Goal: Task Accomplishment & Management: Manage account settings

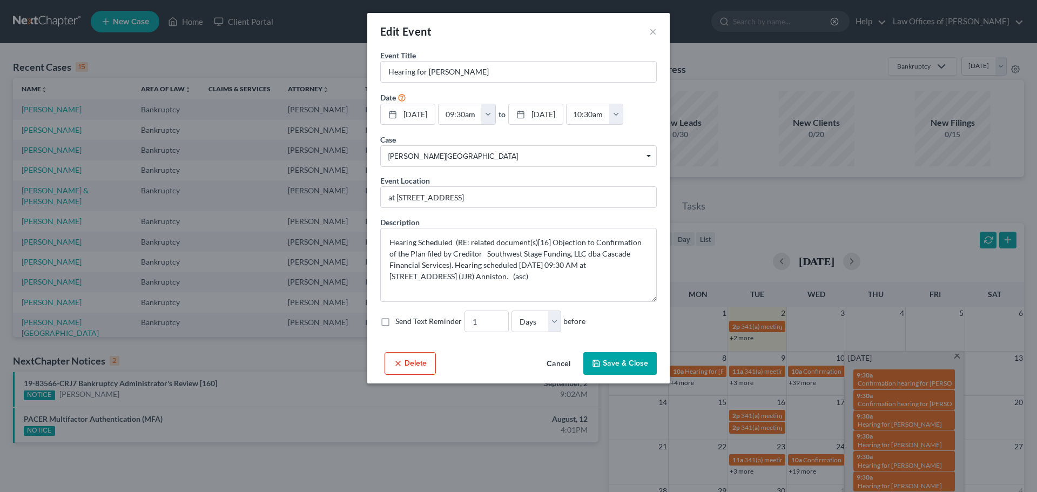
select select "Days"
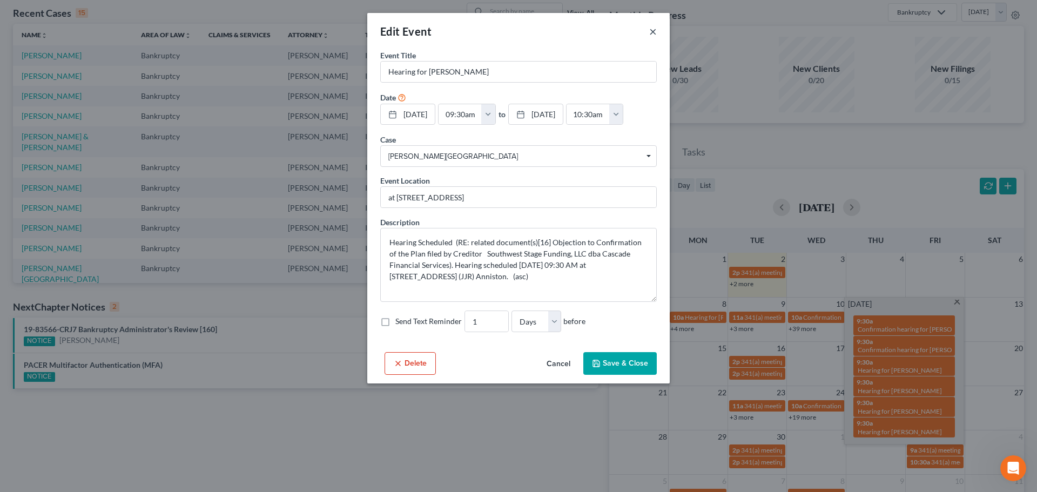
click at [651, 30] on button "×" at bounding box center [653, 31] width 8 height 13
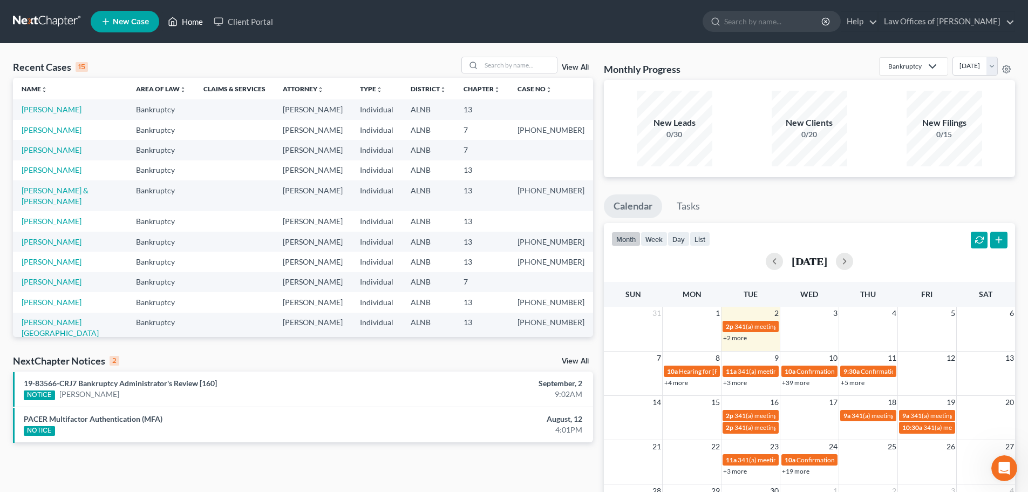
click at [183, 19] on link "Home" at bounding box center [186, 21] width 46 height 19
click at [771, 18] on input "search" at bounding box center [774, 21] width 99 height 20
type input "[PERSON_NAME]"
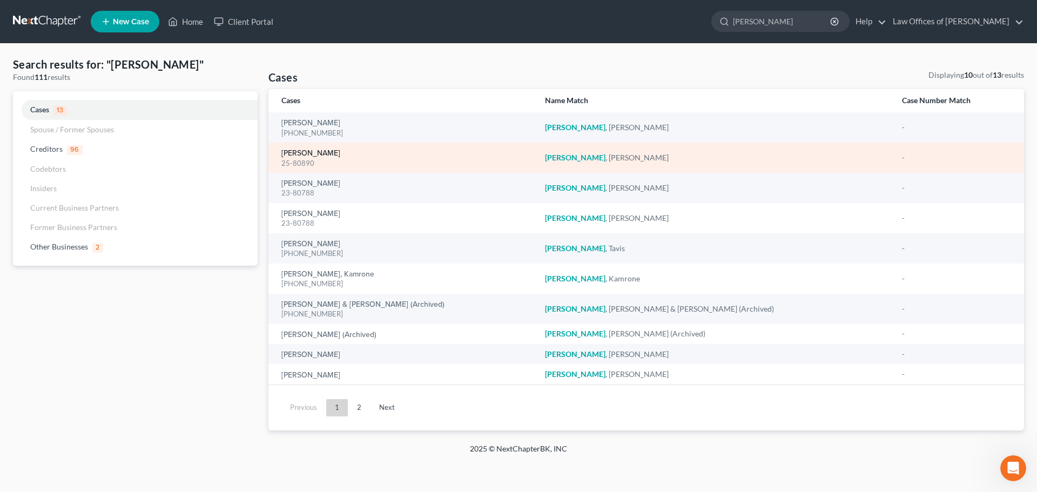
click at [294, 154] on link "[PERSON_NAME]" at bounding box center [310, 154] width 59 height 8
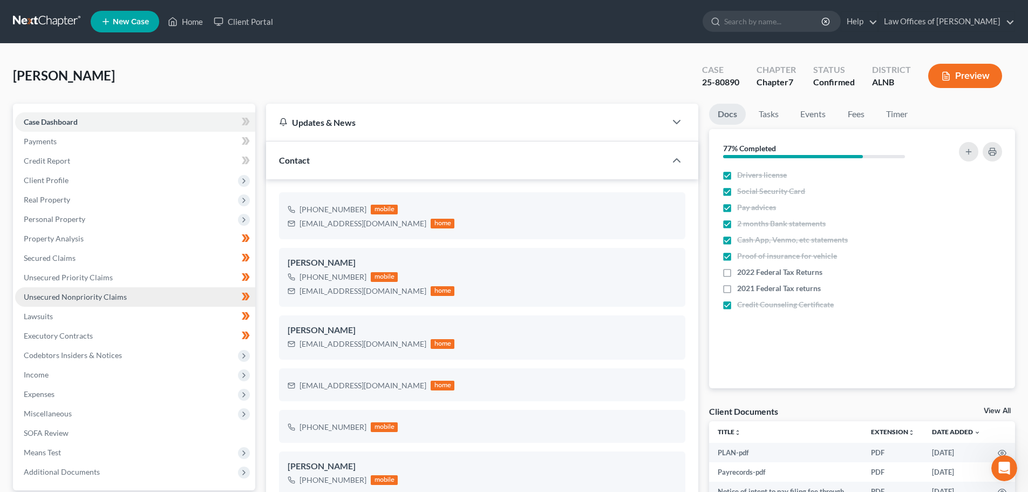
click at [101, 296] on span "Unsecured Nonpriority Claims" at bounding box center [75, 296] width 103 height 9
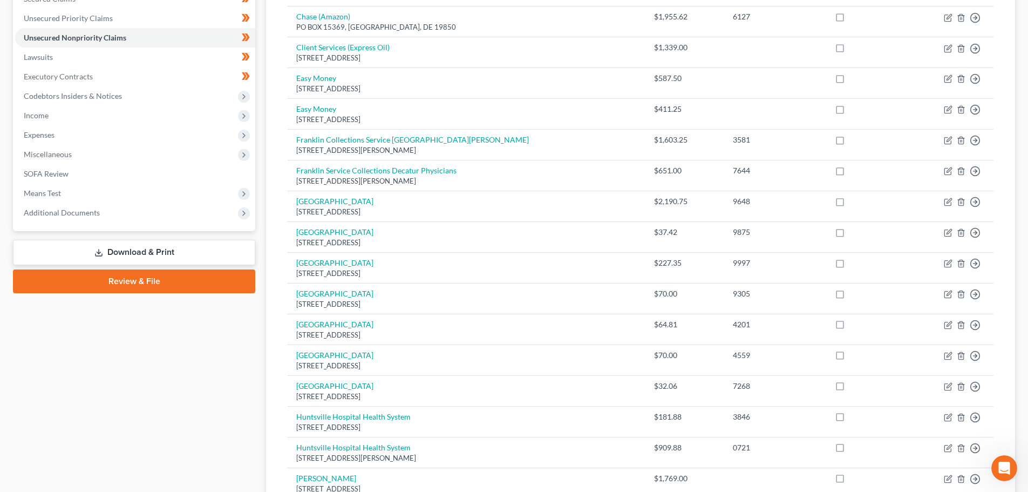
scroll to position [205, 0]
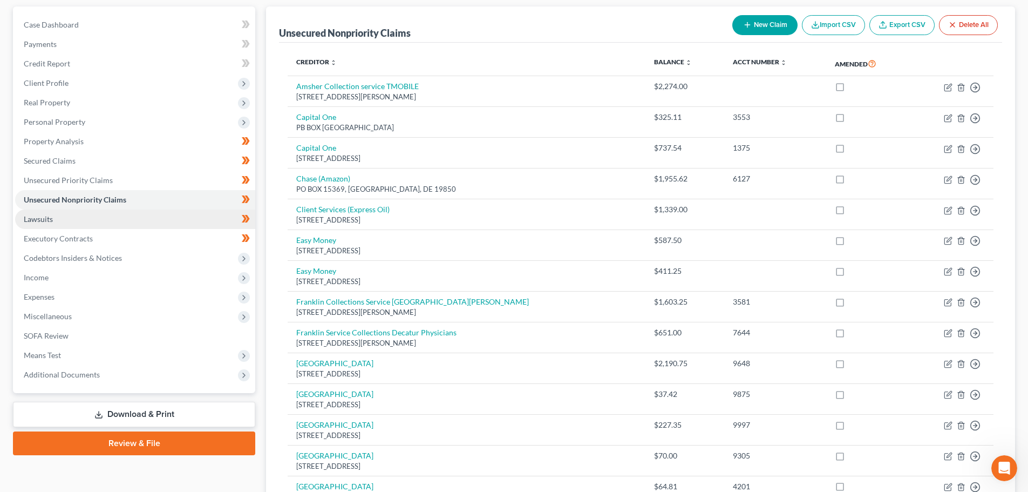
drag, startPoint x: 52, startPoint y: 220, endPoint x: 59, endPoint y: 219, distance: 6.6
click at [52, 220] on span "Lawsuits" at bounding box center [38, 218] width 29 height 9
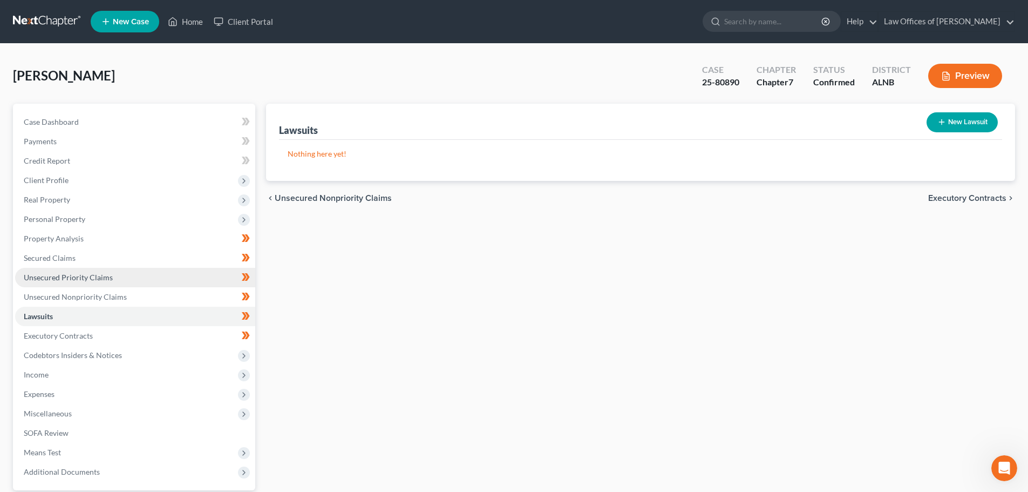
click at [111, 275] on link "Unsecured Priority Claims" at bounding box center [135, 277] width 240 height 19
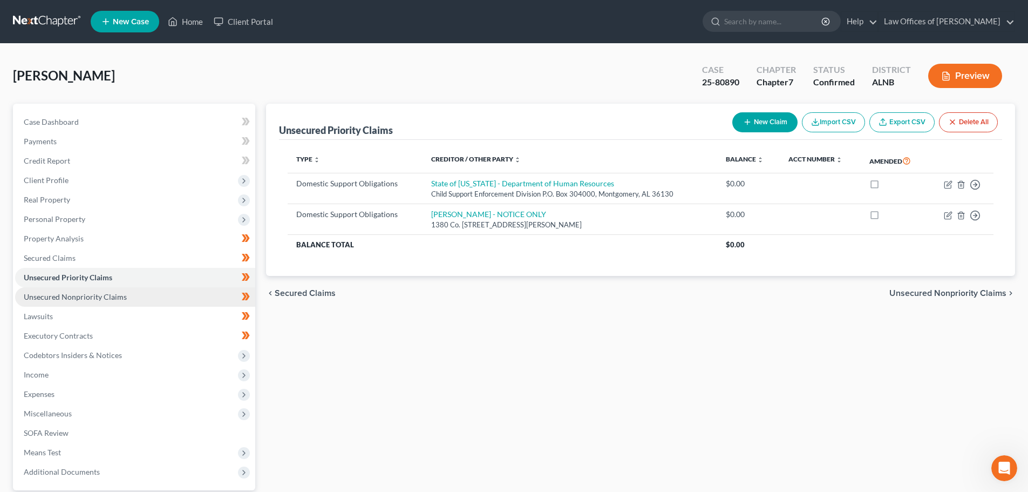
click at [118, 300] on span "Unsecured Nonpriority Claims" at bounding box center [75, 296] width 103 height 9
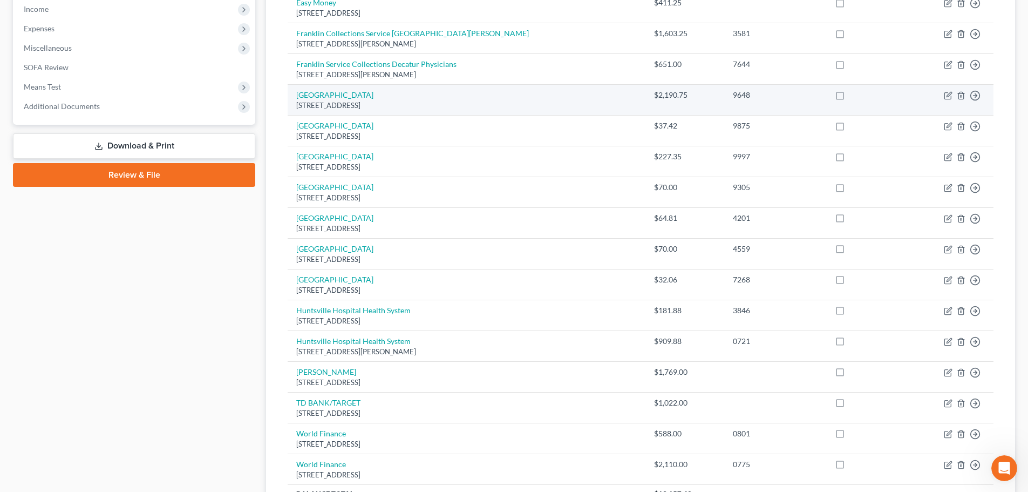
scroll to position [367, 0]
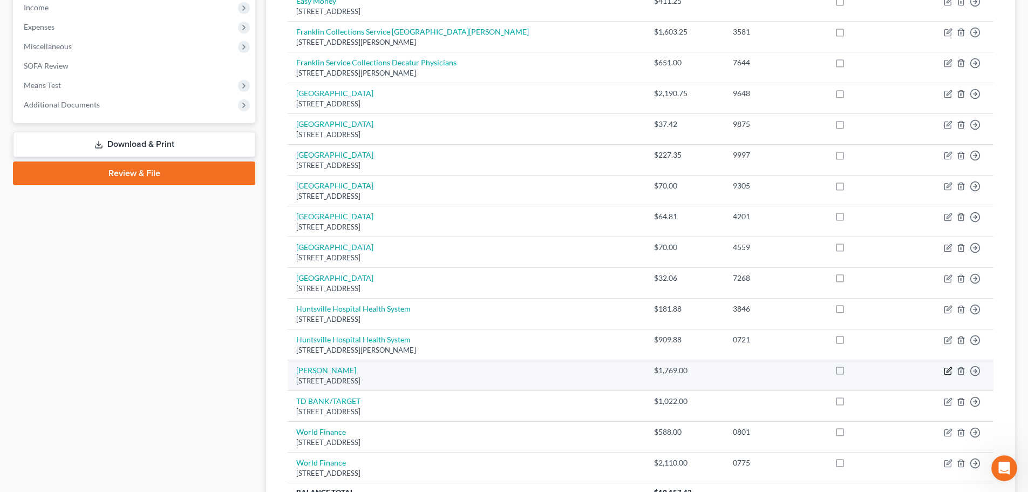
click at [947, 370] on icon "button" at bounding box center [948, 371] width 9 height 9
select select "39"
select select "2"
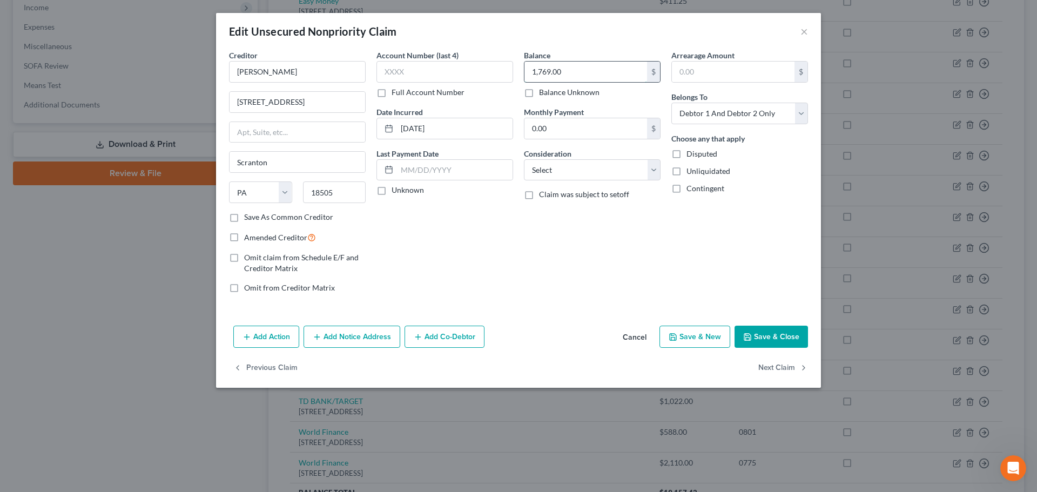
click at [541, 72] on input "1,769.00" at bounding box center [585, 72] width 123 height 21
drag, startPoint x: 551, startPoint y: 70, endPoint x: 528, endPoint y: 70, distance: 22.7
click at [528, 70] on input "1,769.00" at bounding box center [585, 72] width 123 height 21
type input "2,376.00"
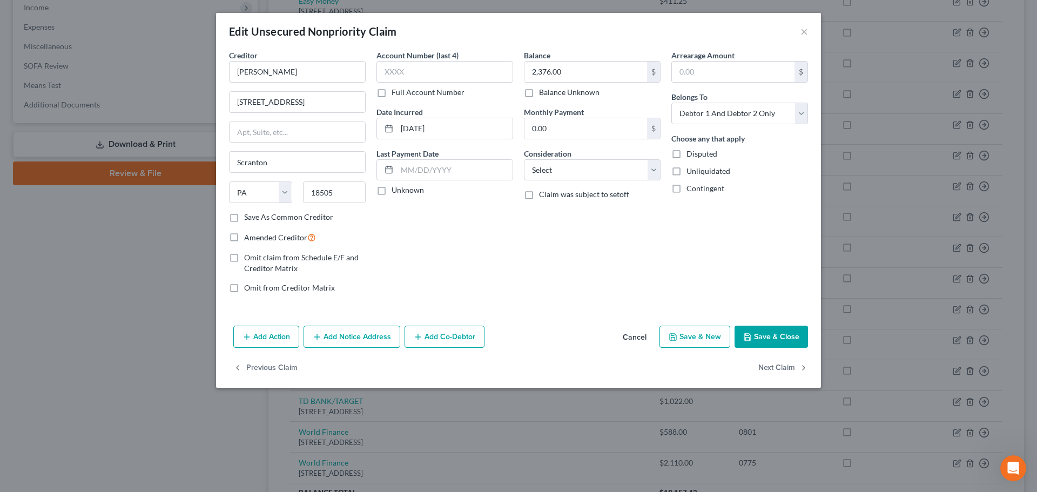
drag, startPoint x: 754, startPoint y: 335, endPoint x: 761, endPoint y: 335, distance: 6.5
click at [756, 335] on button "Save & Close" at bounding box center [770, 337] width 73 height 23
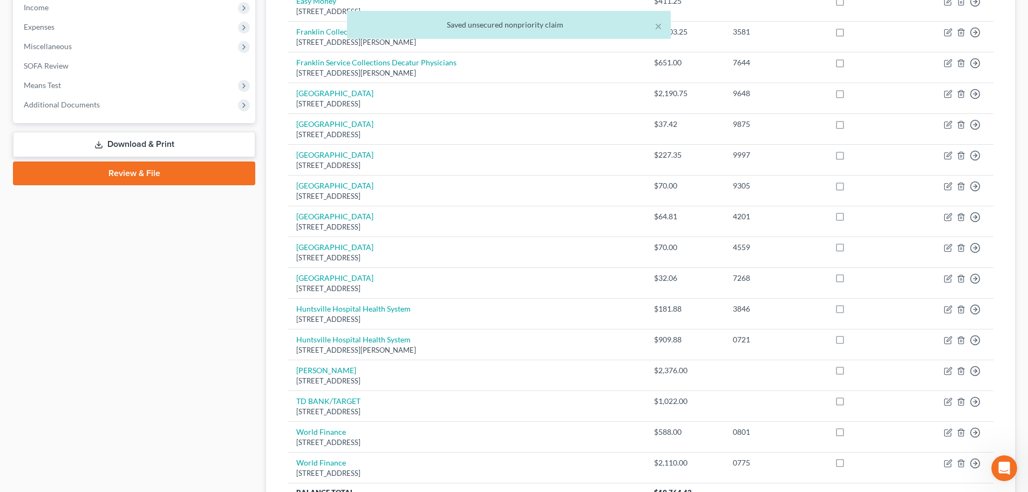
click at [208, 245] on div "Case Dashboard Payments Invoices Payments Payments Credit Report Client Profile" at bounding box center [134, 148] width 253 height 822
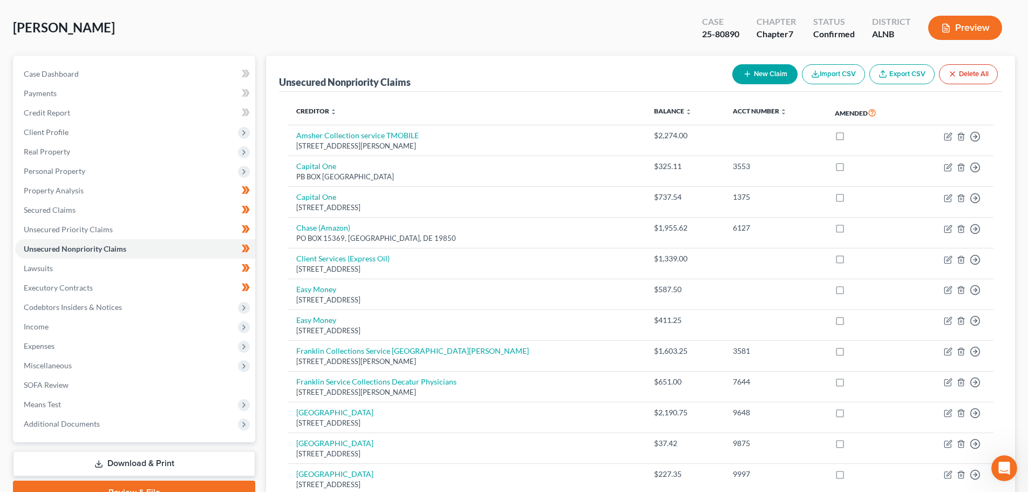
scroll to position [0, 0]
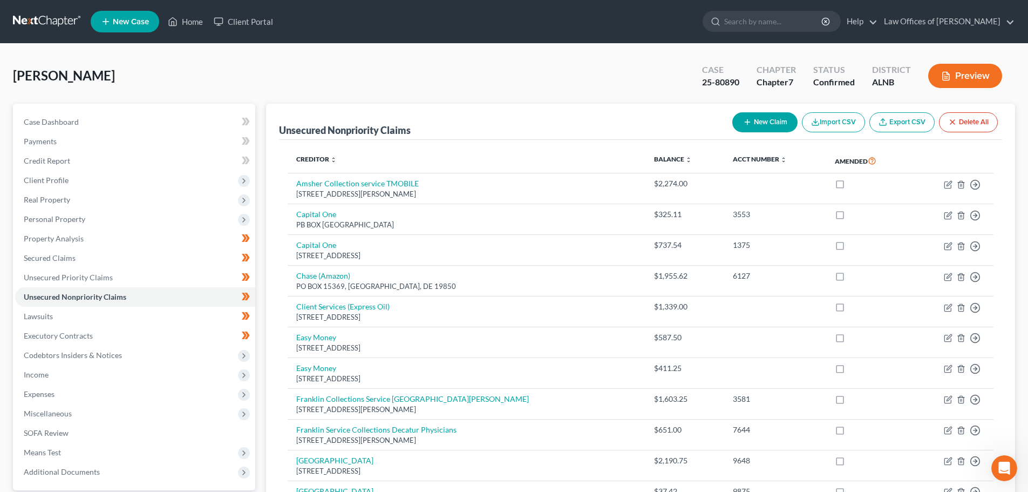
click at [965, 73] on button "Preview" at bounding box center [966, 76] width 74 height 24
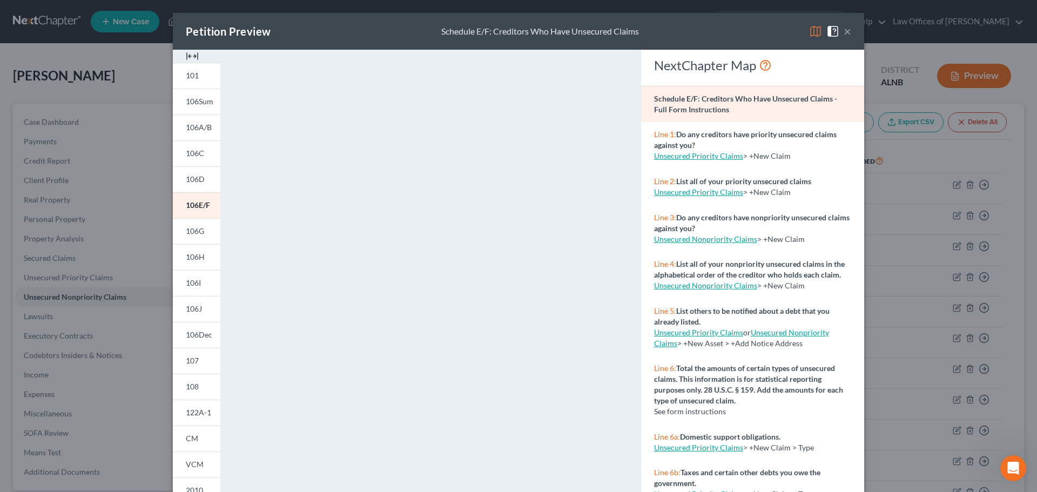
click at [844, 34] on button "×" at bounding box center [847, 31] width 8 height 13
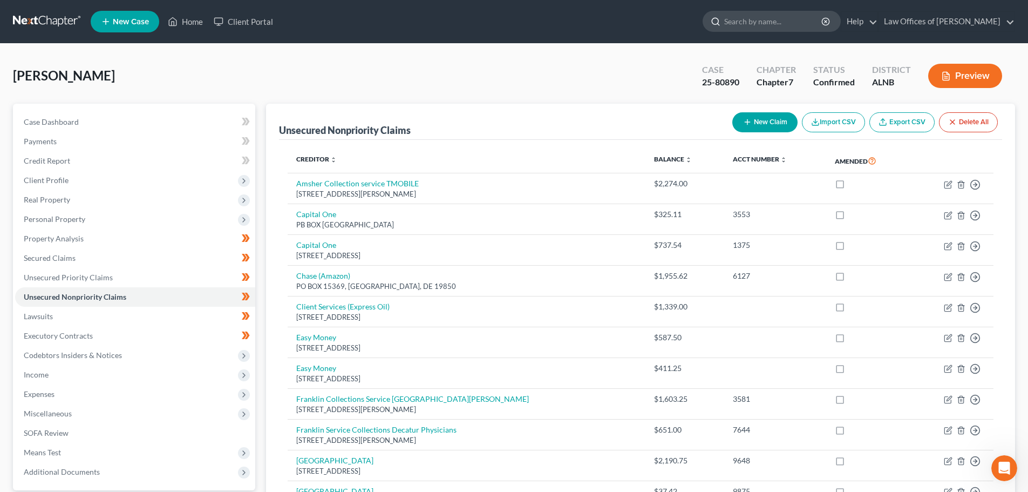
click at [797, 21] on input "search" at bounding box center [774, 21] width 99 height 20
type input "[PERSON_NAME]"
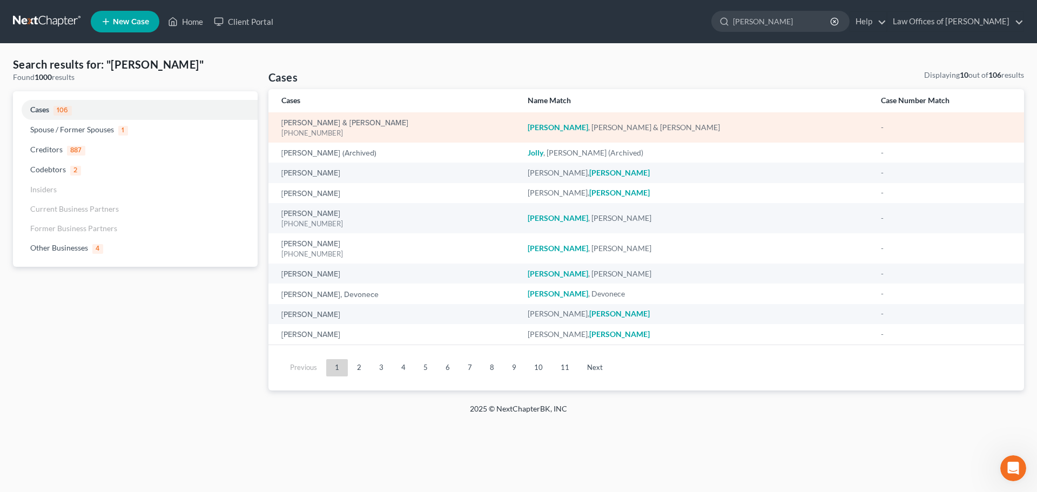
click at [371, 126] on div "[PERSON_NAME] & [PERSON_NAME] [PHONE_NUMBER]" at bounding box center [395, 127] width 229 height 21
click at [335, 120] on link "[PERSON_NAME] & [PERSON_NAME]" at bounding box center [344, 123] width 127 height 8
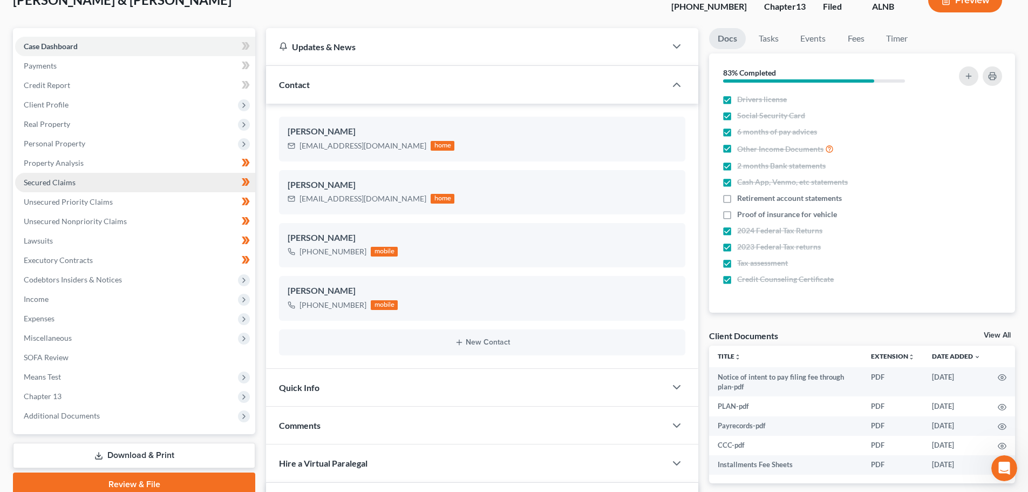
scroll to position [108, 0]
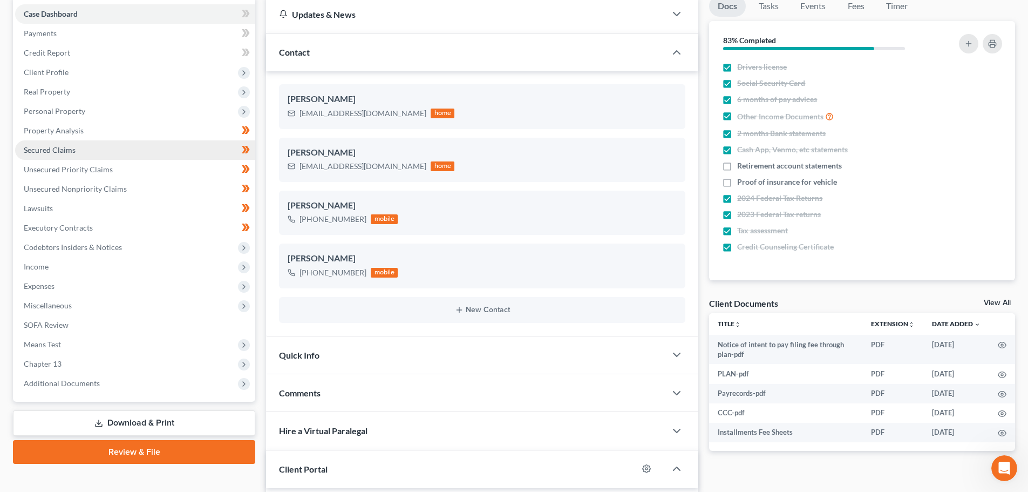
click at [139, 155] on link "Secured Claims" at bounding box center [135, 149] width 240 height 19
